Goal: Task Accomplishment & Management: Manage account settings

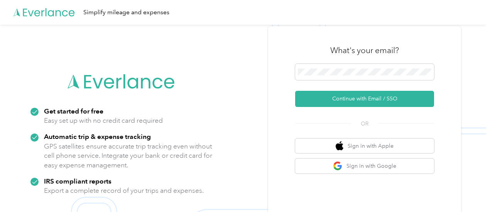
click at [322, 63] on div "What's your email?" at bounding box center [364, 50] width 139 height 27
click at [322, 64] on span at bounding box center [364, 72] width 139 height 16
click at [322, 65] on span at bounding box center [364, 72] width 139 height 16
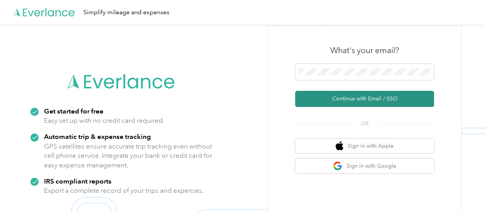
click at [348, 94] on button "Continue with Email / SSO" at bounding box center [364, 99] width 139 height 16
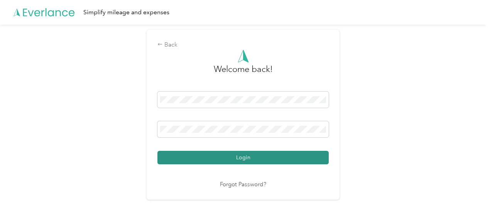
drag, startPoint x: 286, startPoint y: 167, endPoint x: 292, endPoint y: 158, distance: 10.7
click at [292, 158] on div "Welcome back! Login Forgot Password?" at bounding box center [242, 120] width 171 height 140
click at [292, 158] on button "Login" at bounding box center [242, 157] width 171 height 13
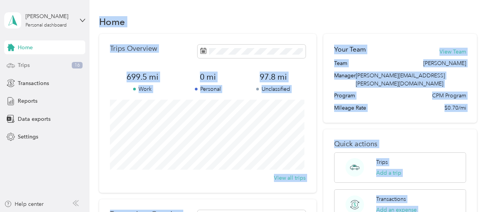
click at [27, 61] on span "Trips" at bounding box center [24, 65] width 12 height 8
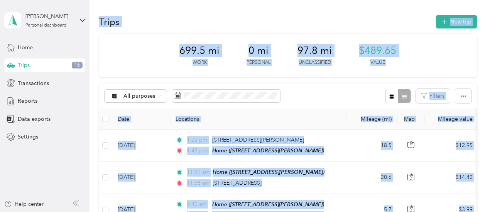
click at [180, 23] on div "Trips New trip" at bounding box center [287, 21] width 377 height 16
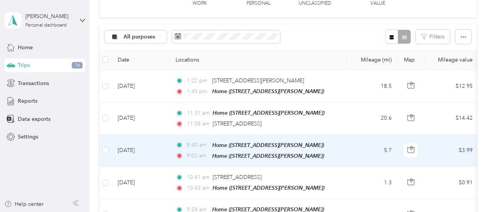
scroll to position [60, 0]
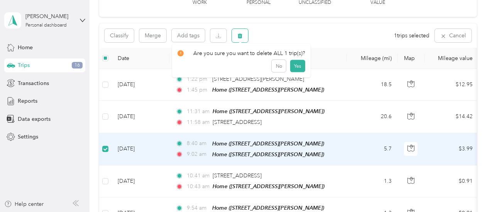
click at [244, 34] on button "button" at bounding box center [240, 35] width 16 height 13
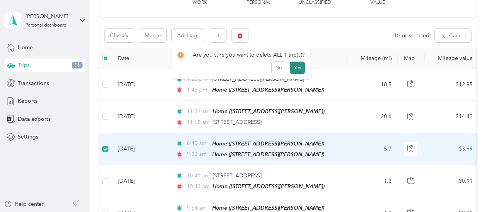
click at [293, 68] on button "Yes" at bounding box center [297, 68] width 15 height 12
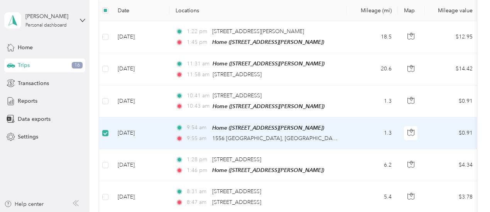
scroll to position [107, 0]
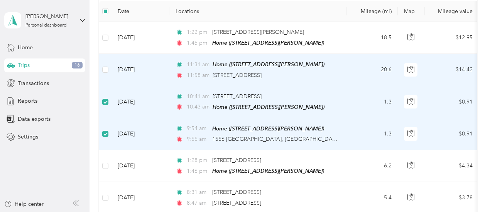
click at [107, 75] on td at bounding box center [105, 70] width 12 height 32
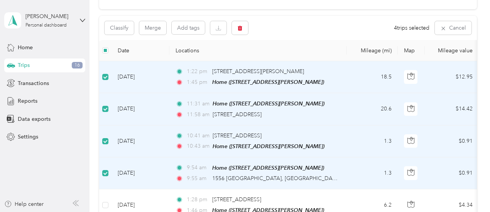
scroll to position [66, 0]
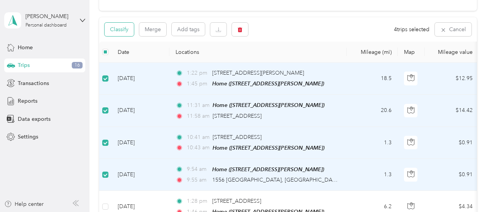
click at [124, 30] on button "Classify" at bounding box center [118, 29] width 29 height 13
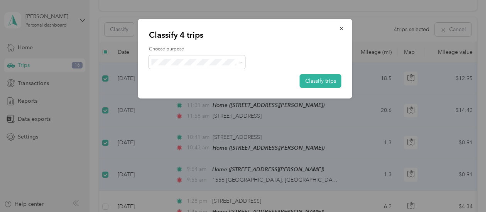
click at [173, 77] on li "Cuyahoga DD" at bounding box center [197, 72] width 96 height 13
click at [326, 83] on button "Classify trips" at bounding box center [321, 80] width 42 height 13
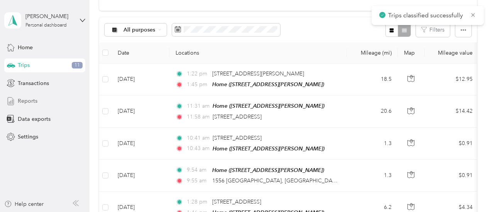
click at [29, 105] on div "Reports" at bounding box center [44, 101] width 81 height 14
